Goal: Connect with others: Participate in discussion

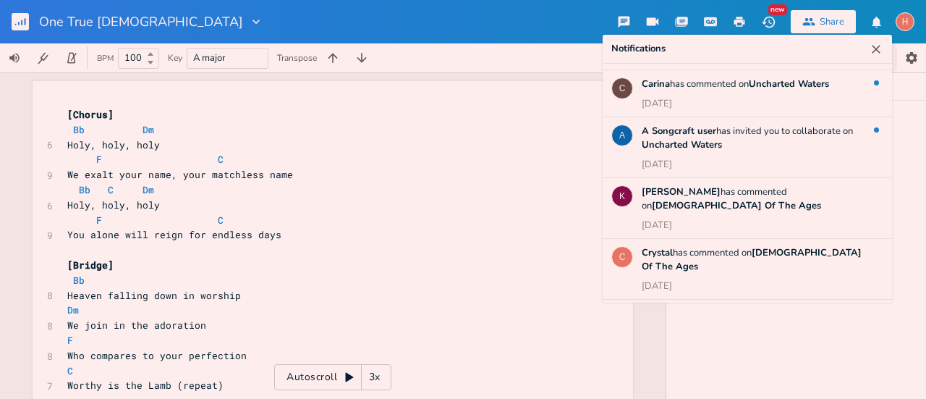
scroll to position [104, 0]
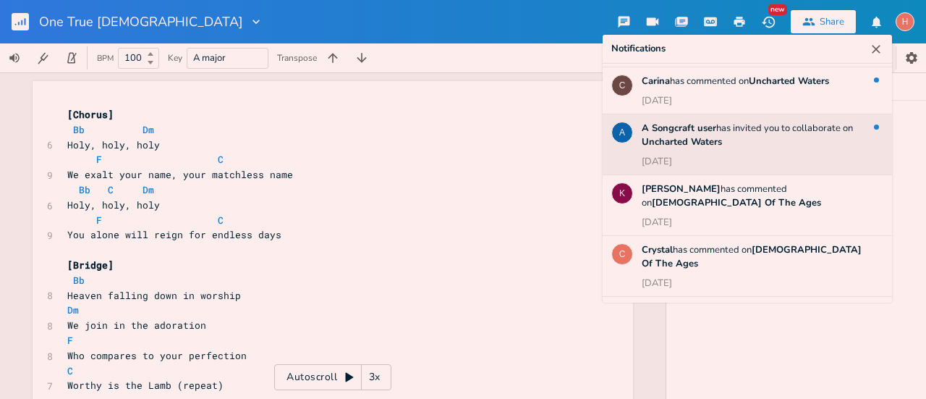
click at [792, 146] on div "A Songcraft user has invited you to collaborate on Uncharted Waters 1 month ago" at bounding box center [752, 145] width 221 height 47
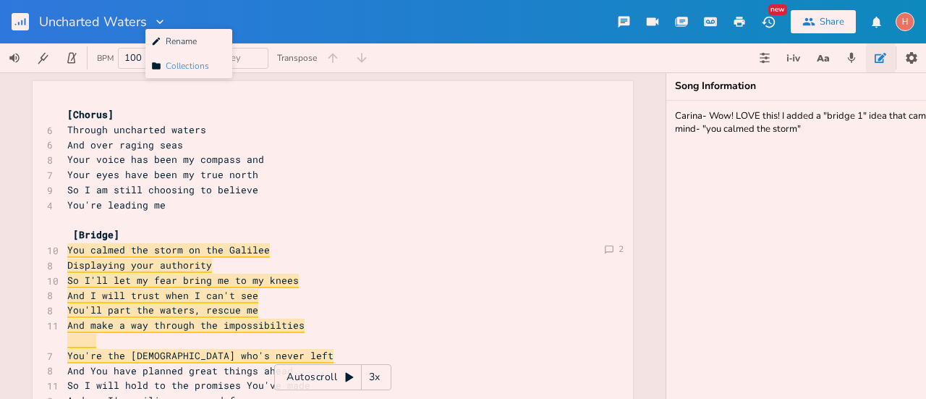
click at [182, 64] on span "Collection Collections" at bounding box center [180, 66] width 58 height 10
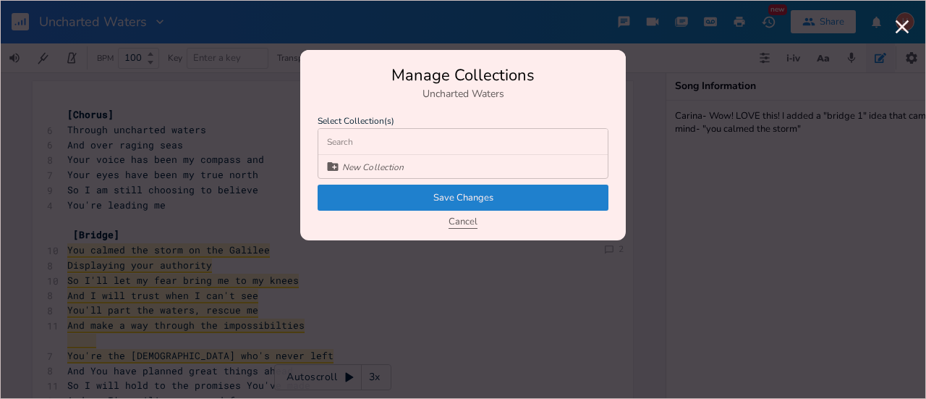
click at [462, 223] on button "Cancel" at bounding box center [463, 222] width 29 height 12
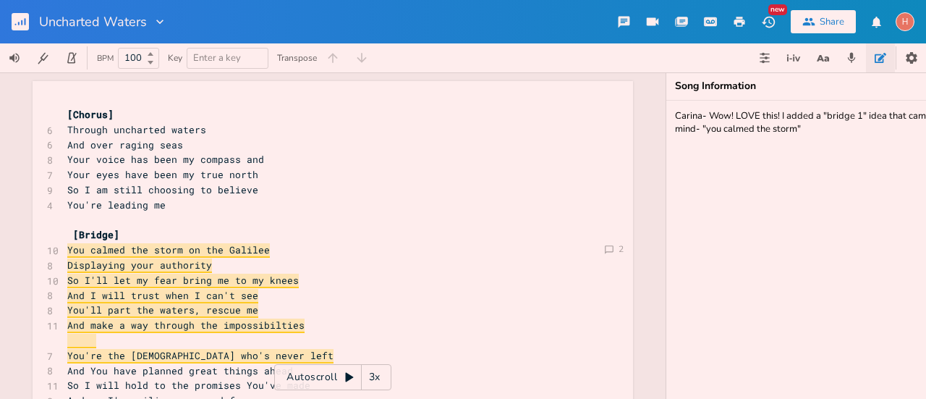
click at [159, 23] on icon "button" at bounding box center [159, 22] width 7 height 4
click at [174, 67] on span "Collection Collections" at bounding box center [180, 66] width 58 height 10
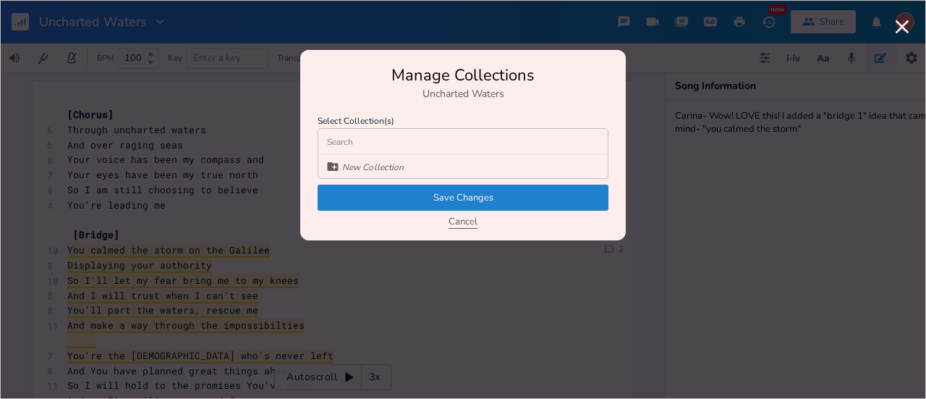
click at [467, 222] on button "Cancel" at bounding box center [463, 222] width 29 height 12
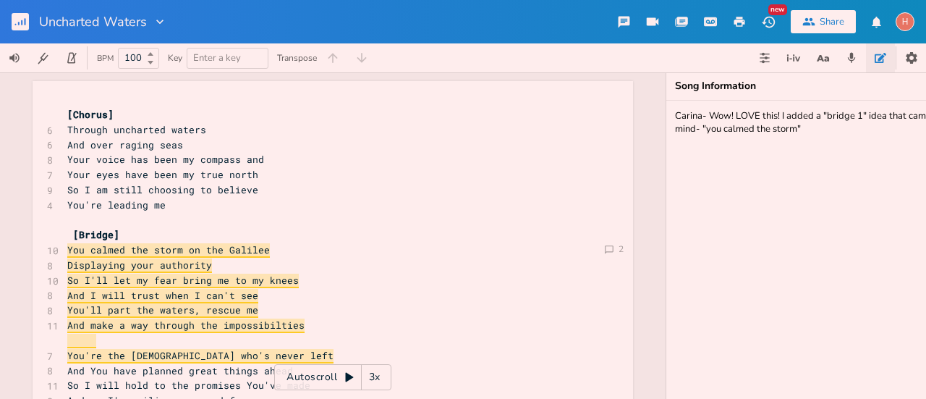
click at [27, 13] on icon "button" at bounding box center [20, 21] width 17 height 17
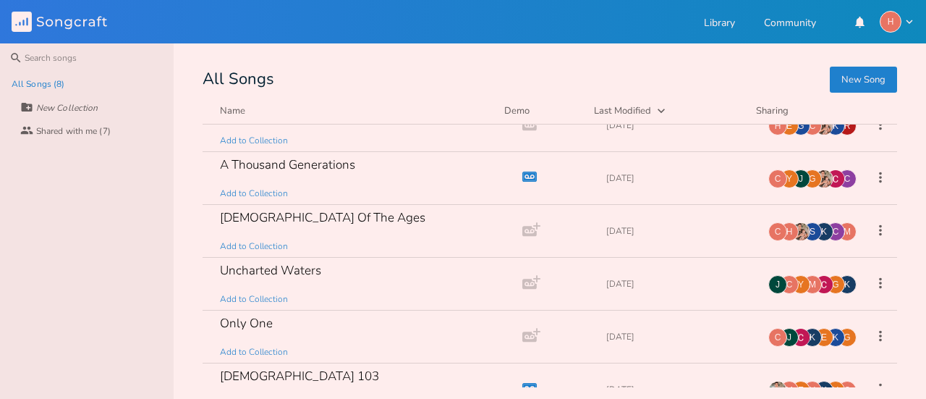
scroll to position [83, 0]
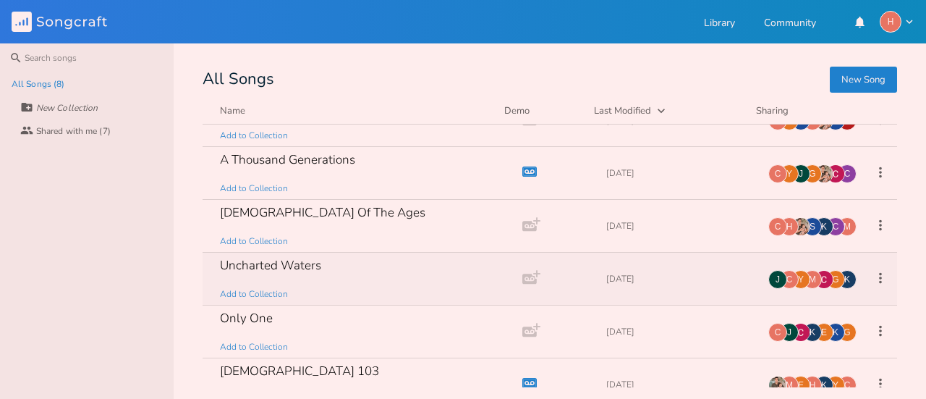
click at [879, 276] on icon at bounding box center [880, 277] width 3 height 11
click at [877, 276] on icon at bounding box center [881, 278] width 16 height 16
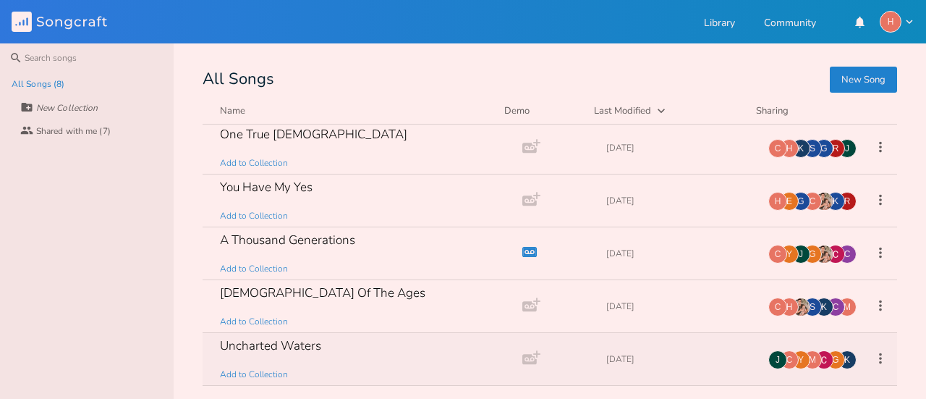
scroll to position [0, 0]
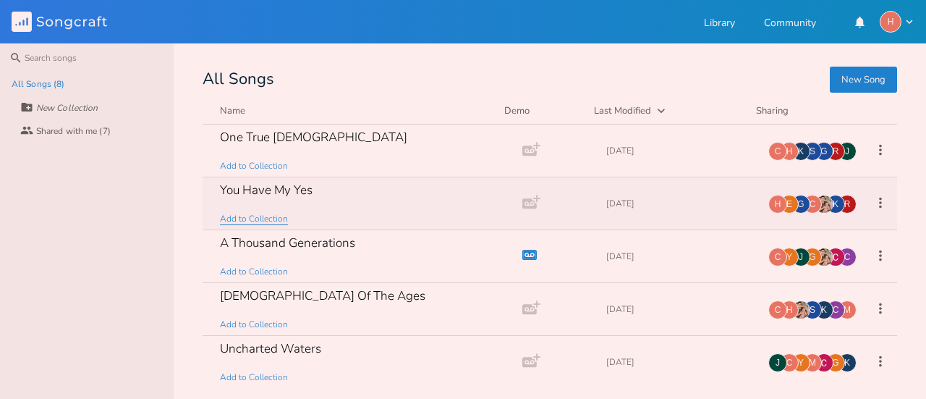
click at [246, 217] on span "Add to Collection" at bounding box center [254, 219] width 68 height 12
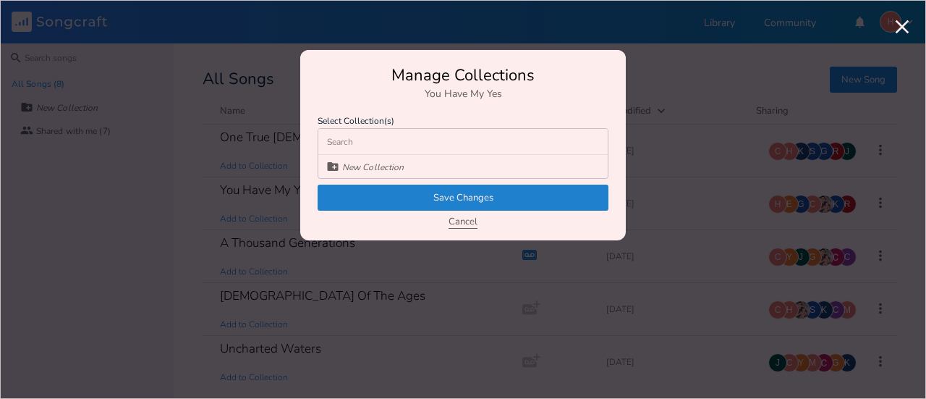
click at [476, 226] on button "Cancel" at bounding box center [463, 222] width 29 height 12
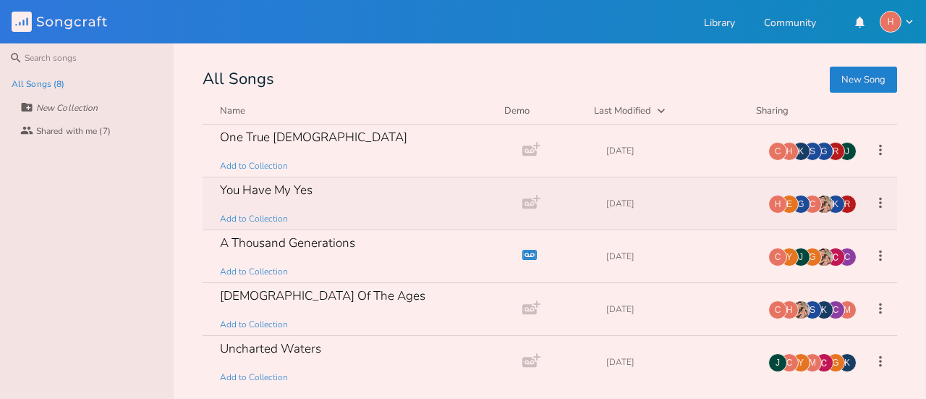
click at [280, 189] on div "You Have My Yes" at bounding box center [266, 190] width 93 height 12
